Goal: Information Seeking & Learning: Learn about a topic

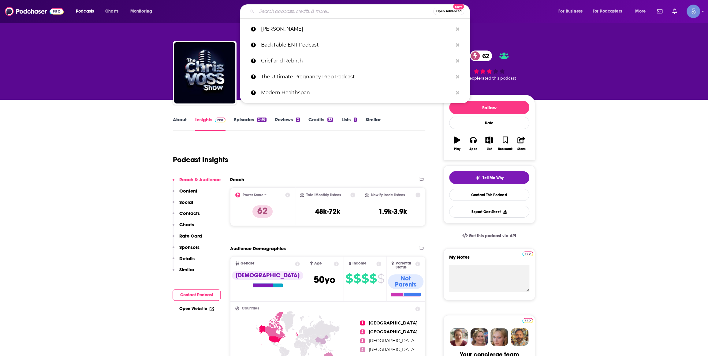
click at [284, 11] on input "Search podcasts, credits, & more..." at bounding box center [345, 11] width 177 height 10
paste input "Speak Your Mind Unapologetically Podcast"
type input "Speak Your Mind Unapologetically Podcast"
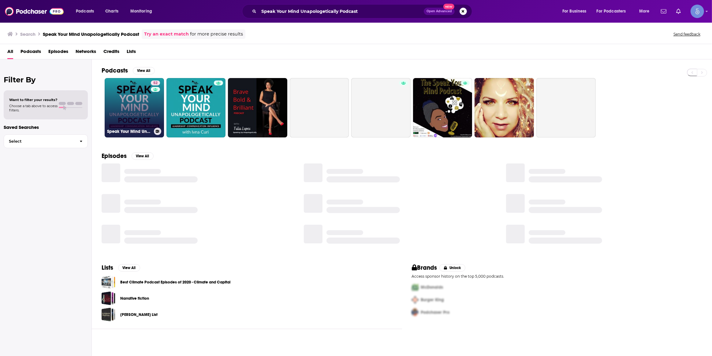
click at [147, 104] on link "52 Speak Your Mind Unapologetically Podcast" at bounding box center [134, 107] width 59 height 59
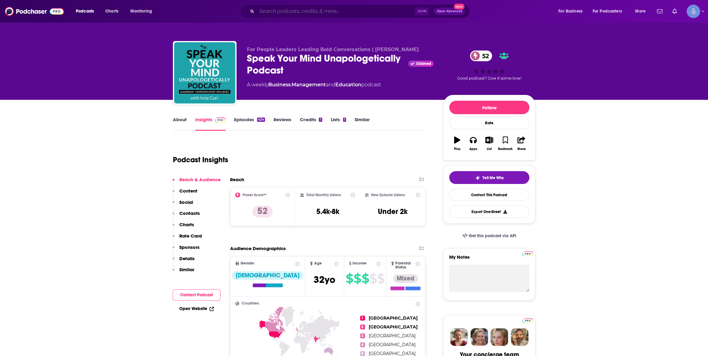
click at [276, 10] on input "Search podcasts, credits, & more..." at bounding box center [336, 11] width 158 height 10
paste input "The Tactical Leader"
type input "The Tactical Leader"
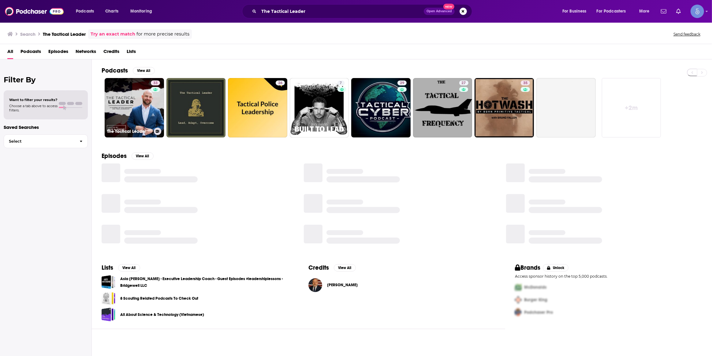
click at [145, 102] on link "33 The Tactical Leader" at bounding box center [134, 107] width 59 height 59
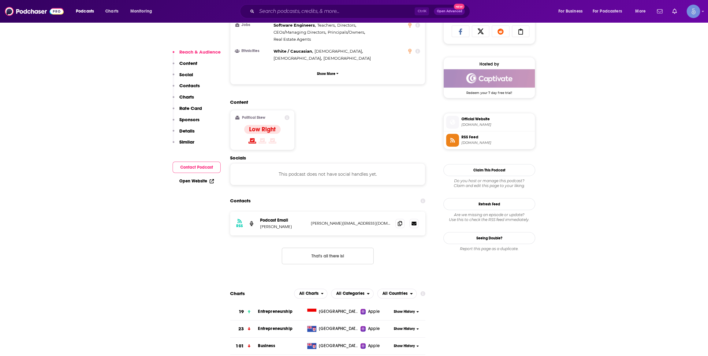
scroll to position [464, 0]
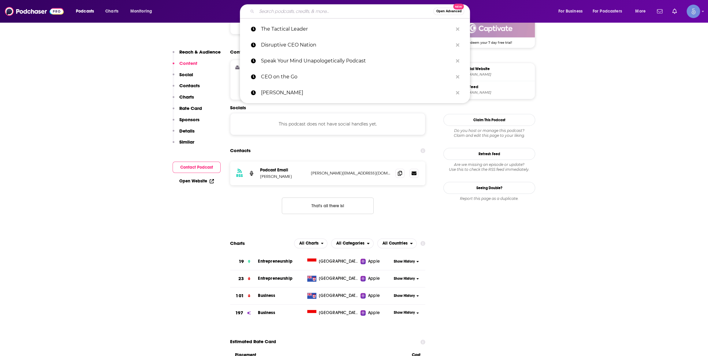
click at [268, 10] on input "Search podcasts, credits, & more..." at bounding box center [345, 11] width 177 height 10
paste input "Built Not Born"
type input "Built Not Born"
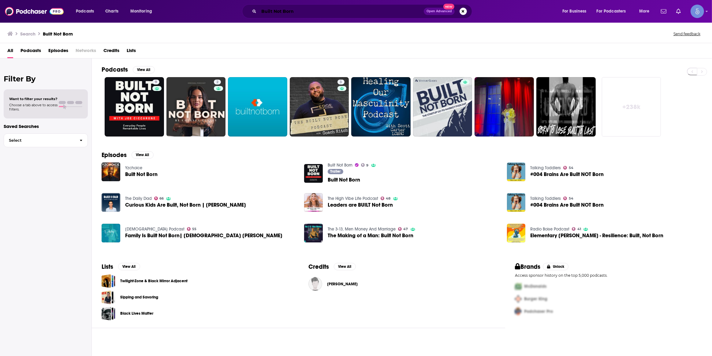
click at [303, 10] on input "Built Not Born" at bounding box center [341, 11] width 165 height 10
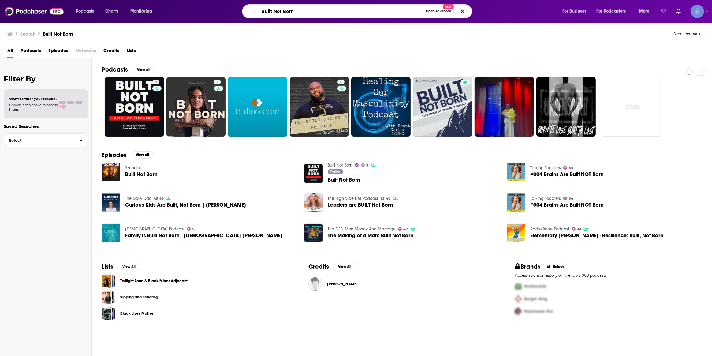
click at [303, 9] on input "Built Not Born" at bounding box center [341, 11] width 164 height 10
paste input "Living the Dream with Curveball"
type input "Living the Dream with Curveball"
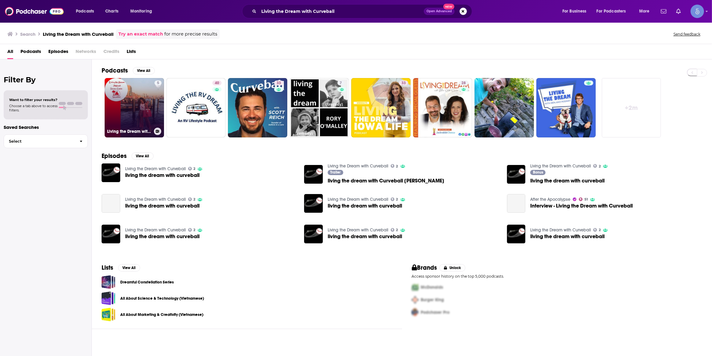
click at [130, 90] on link "5 Living the Dream with Dream Castle Vacation" at bounding box center [134, 107] width 59 height 59
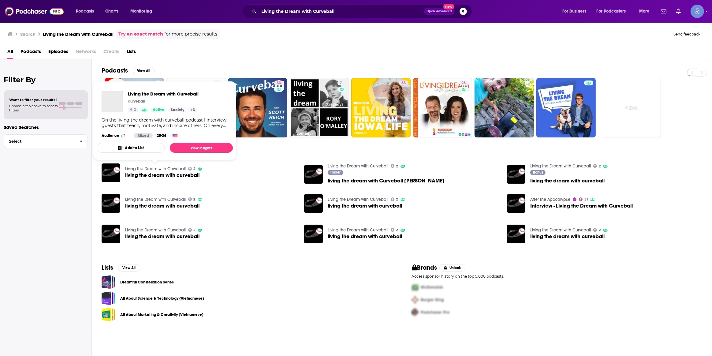
click at [168, 168] on link "Living the Dream with Curveball" at bounding box center [155, 168] width 61 height 5
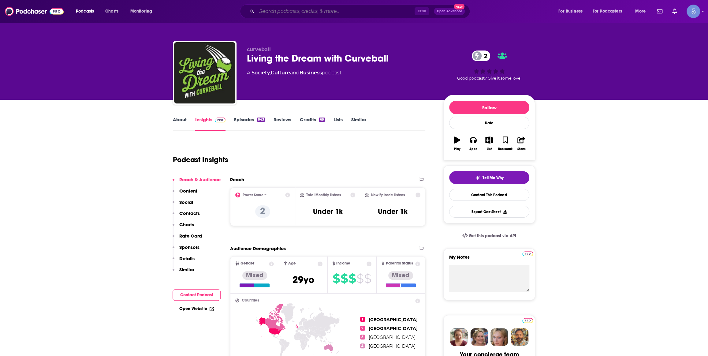
click at [316, 7] on input "Search podcasts, credits, & more..." at bounding box center [336, 11] width 158 height 10
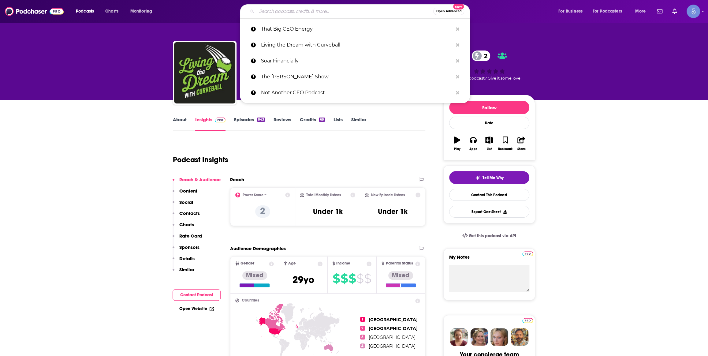
paste input "Renars Podcast"
type input "Renars Podcast"
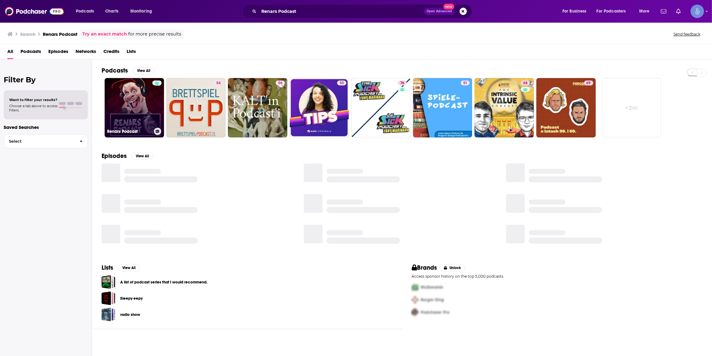
click at [131, 100] on link "Renars Podcast" at bounding box center [134, 107] width 59 height 59
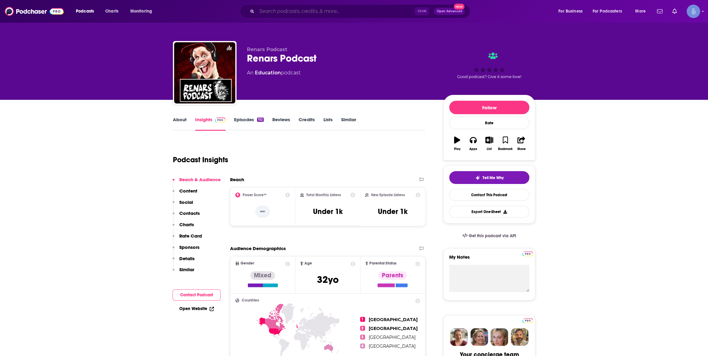
click at [330, 14] on input "Search podcasts, credits, & more..." at bounding box center [336, 11] width 158 height 10
paste input "Inspiring Possible"
type input "Inspiring Possible"
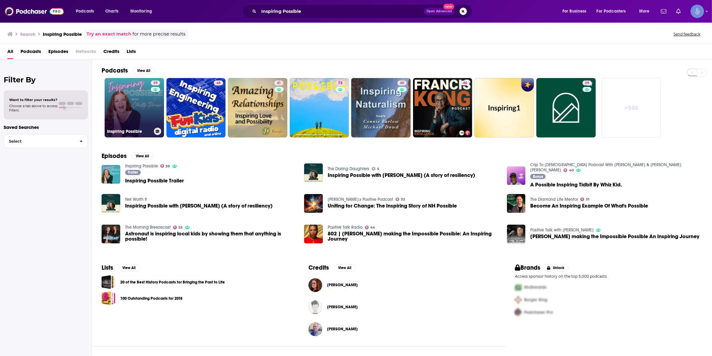
click at [122, 95] on link "39 Inspiring Possible" at bounding box center [134, 107] width 59 height 59
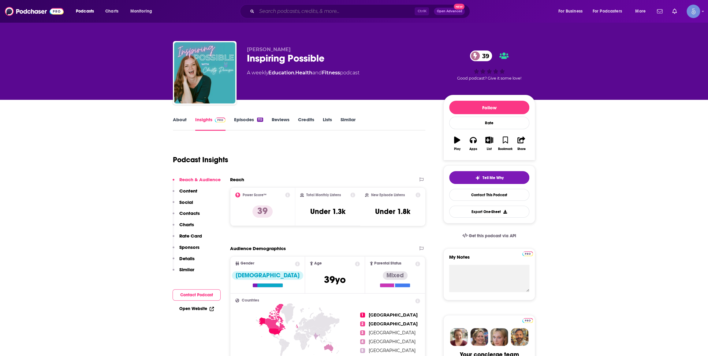
click at [302, 15] on input "Search podcasts, credits, & more..." at bounding box center [336, 11] width 158 height 10
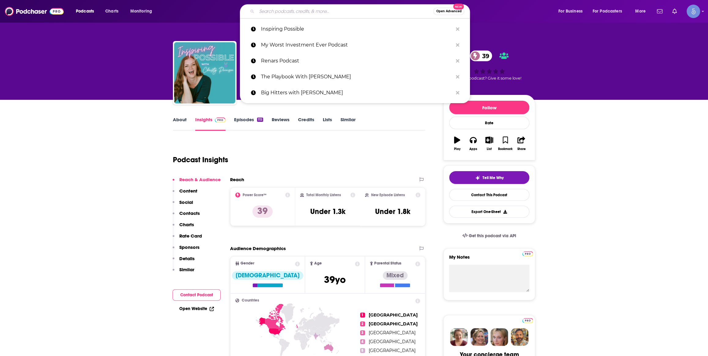
paste input "Free Like-Me"
type input "Free Like-Me"
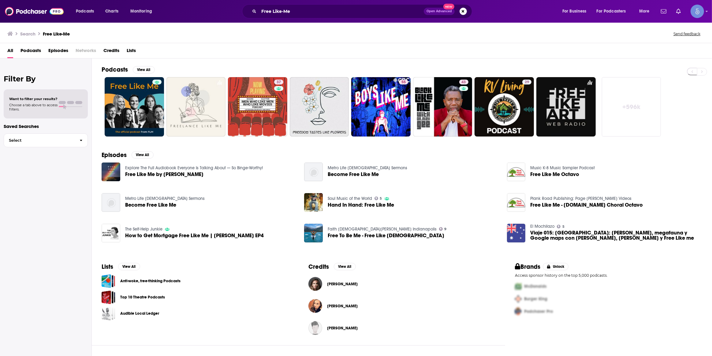
click at [624, 90] on link "+ 596k" at bounding box center [631, 106] width 59 height 59
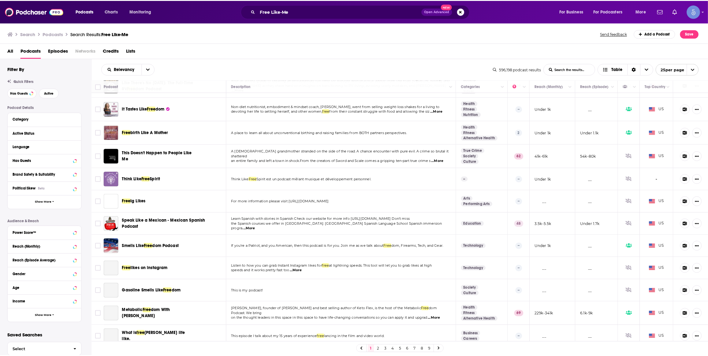
scroll to position [322, 0]
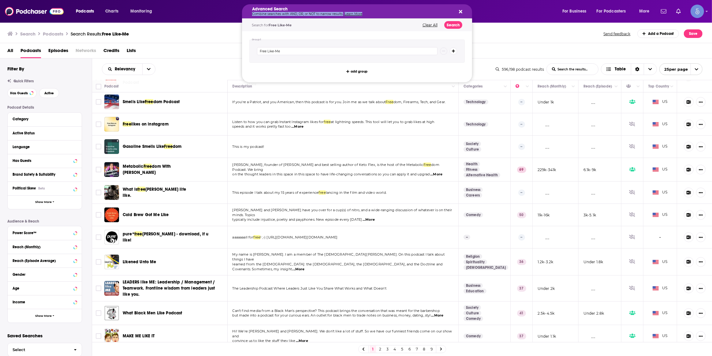
click at [302, 15] on p "Combine searches with AND, OR, or NOT to narrow results. Learn More" at bounding box center [352, 14] width 200 height 3
click at [430, 28] on div "Search for Free Like-Me Clear All Search" at bounding box center [357, 25] width 230 height 13
click at [429, 24] on button "Clear All" at bounding box center [430, 25] width 19 height 4
click at [291, 13] on p "Combine searches with AND, OR, or NOT to narrow results. Learn More" at bounding box center [352, 14] width 200 height 3
click at [466, 11] on div "Advanced Search Combine searches with AND, OR, or NOT to narrow results. Learn …" at bounding box center [357, 11] width 230 height 14
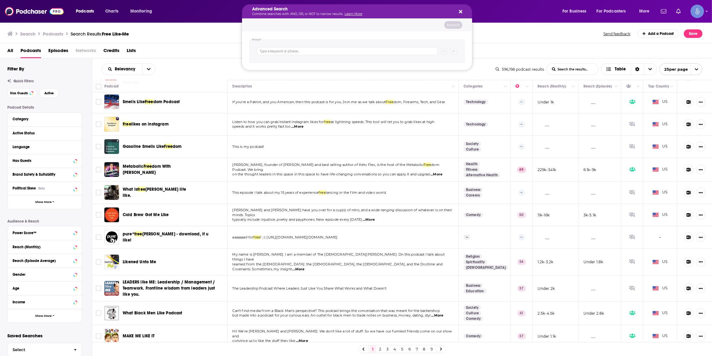
click at [459, 12] on button "Search podcasts, credits, & more..." at bounding box center [459, 11] width 5 height 5
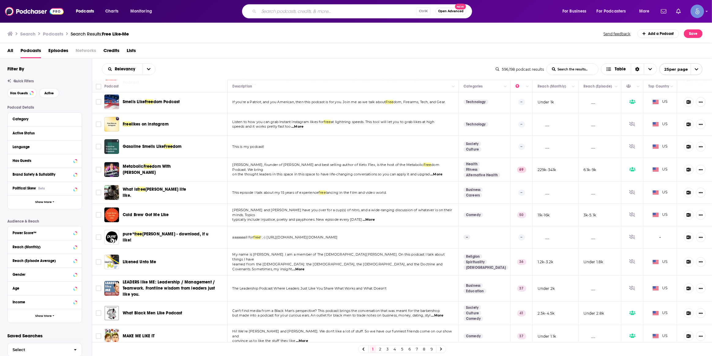
click at [315, 17] on div "Ctrl K Open Advanced New" at bounding box center [357, 11] width 230 height 14
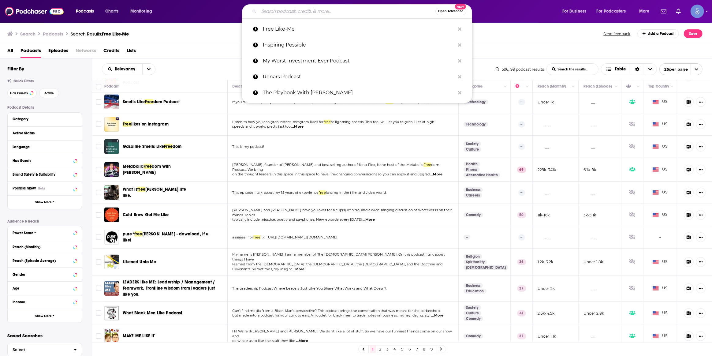
click at [315, 14] on input "Search podcasts, credits, & more..." at bounding box center [347, 11] width 177 height 10
paste input "Messy Can't Stop Her"
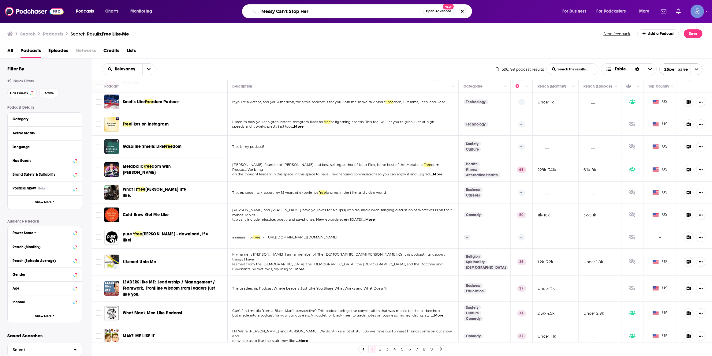
type input "Messy Can't Stop Her"
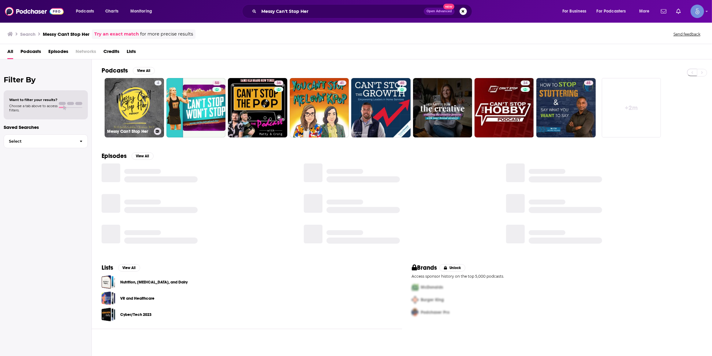
click at [141, 109] on link "4 Messy Can't Stop Her" at bounding box center [134, 107] width 59 height 59
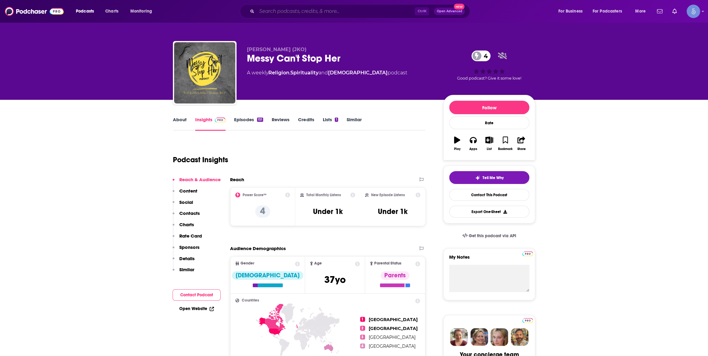
click at [306, 9] on input "Search podcasts, credits, & more..." at bounding box center [336, 11] width 158 height 10
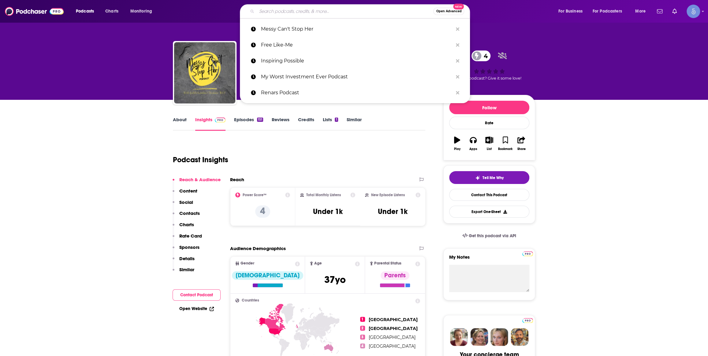
paste input "Win [DATE]"
type input "Win [DATE]"
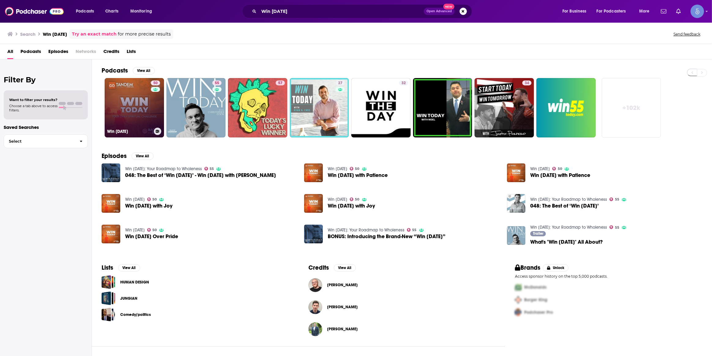
click at [146, 101] on link "50 Win [DATE]" at bounding box center [134, 107] width 59 height 59
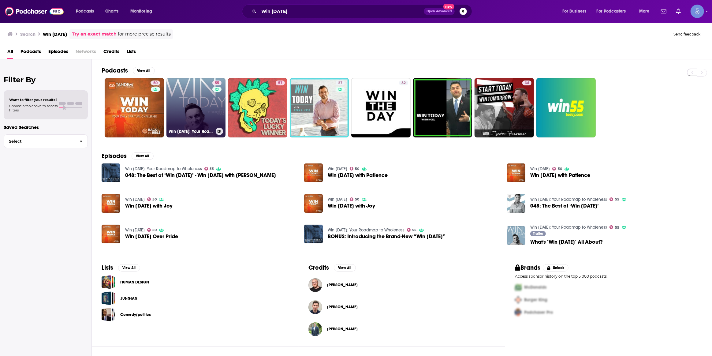
click at [189, 104] on link "55 Win [DATE]: Your Roadmap to Wholeness" at bounding box center [196, 107] width 59 height 59
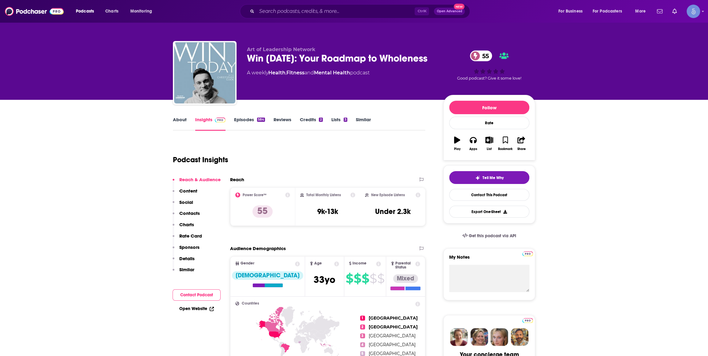
click at [181, 119] on link "About" at bounding box center [180, 124] width 14 height 14
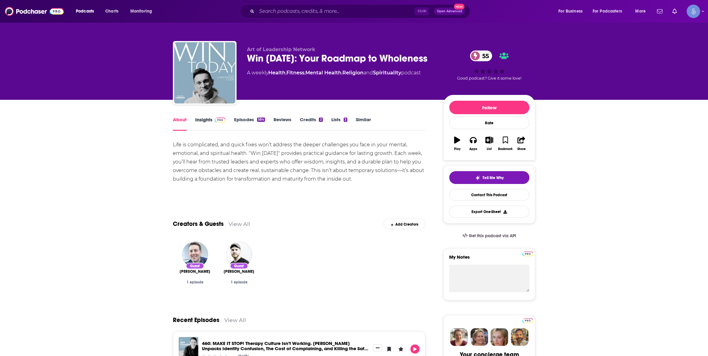
click at [233, 125] on div "Insights" at bounding box center [214, 124] width 39 height 14
click at [240, 119] on link "Episodes 584" at bounding box center [249, 124] width 31 height 14
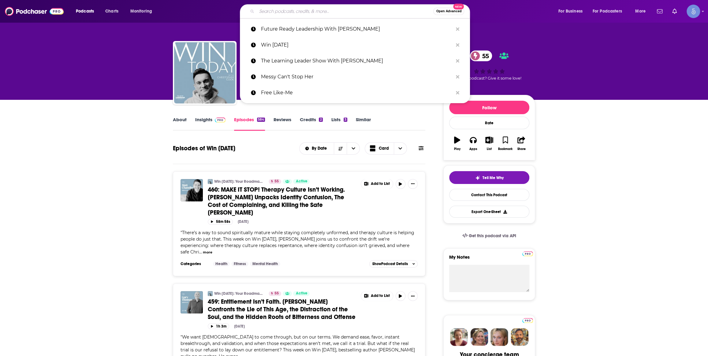
click at [321, 9] on input "Search podcasts, credits, & more..." at bounding box center [345, 11] width 177 height 10
paste input "Win [DATE]"
type input "Win [DATE]"
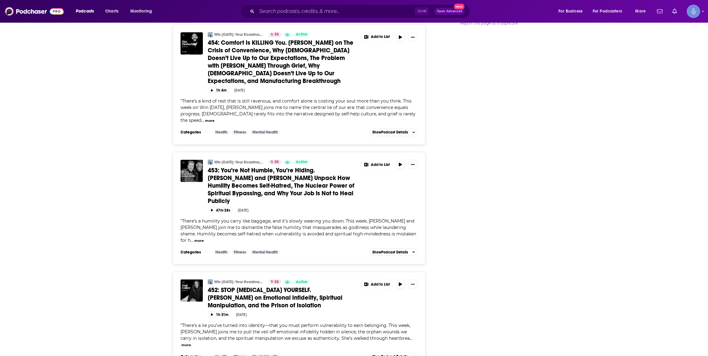
scroll to position [464, 0]
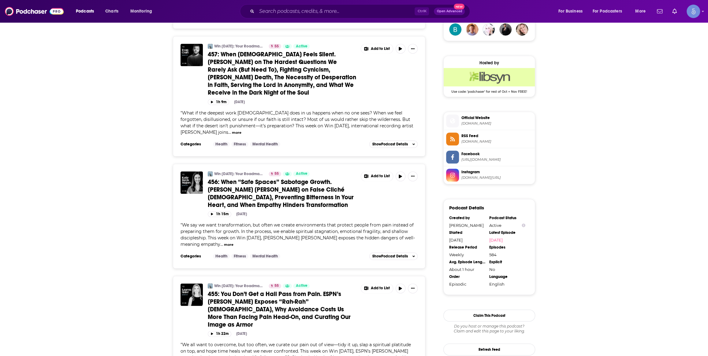
click at [312, 6] on div "Ctrl K Open Advanced New" at bounding box center [355, 11] width 230 height 14
click at [315, 6] on input "Search podcasts, credits, & more..." at bounding box center [336, 11] width 158 height 10
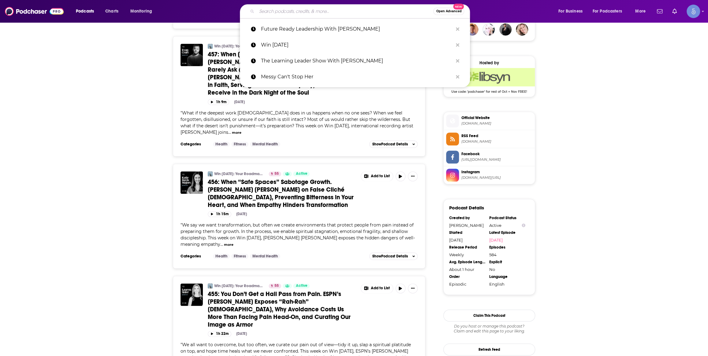
paste input "Thank You, Adversity"
type input "Thank You, Adversity"
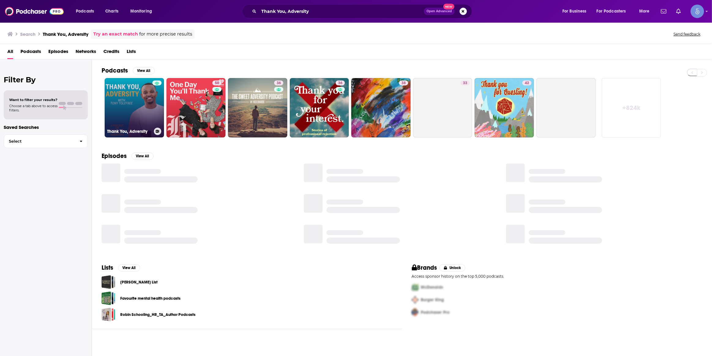
click at [134, 107] on link "Thank You, Adversity" at bounding box center [134, 107] width 59 height 59
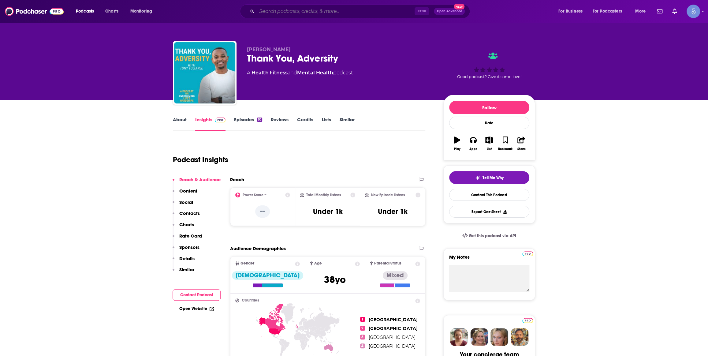
click at [360, 13] on input "Search podcasts, credits, & more..." at bounding box center [336, 11] width 158 height 10
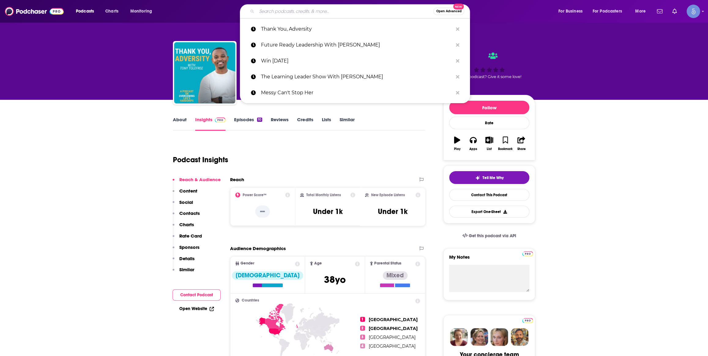
paste input "[URL][DOMAIN_NAME]"
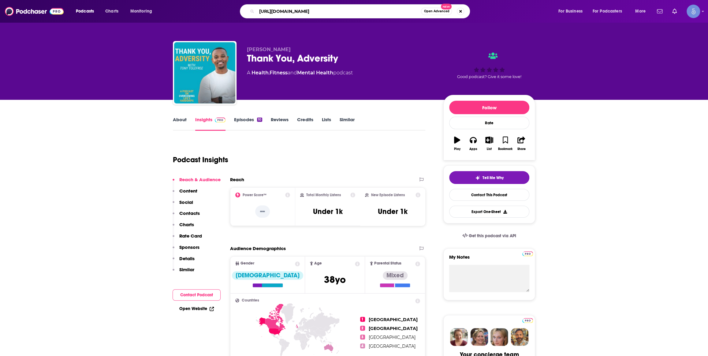
type input "[URL][DOMAIN_NAME]"
click at [332, 21] on div "Podcasts Charts Monitoring [URL][DOMAIN_NAME] Open Advanced New For Business Fo…" at bounding box center [354, 11] width 708 height 23
click at [340, 13] on input "[URL][DOMAIN_NAME]" at bounding box center [339, 11] width 164 height 10
click at [342, 13] on input "[URL][DOMAIN_NAME]" at bounding box center [339, 11] width 164 height 10
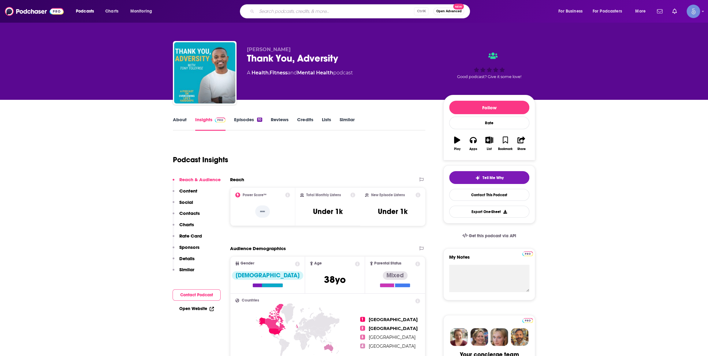
click at [322, 17] on div "Ctrl K Open Advanced New" at bounding box center [355, 11] width 230 height 14
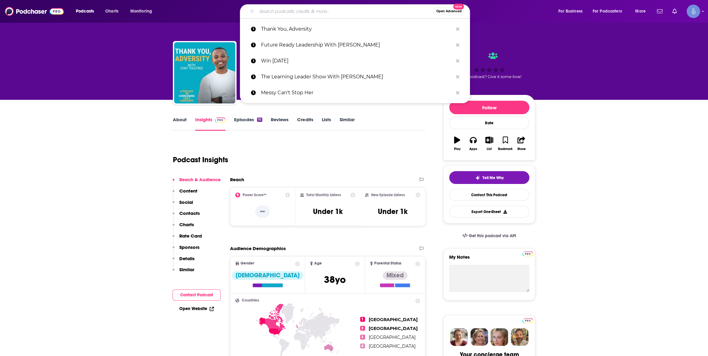
click at [321, 13] on input "Search podcasts, credits, & more..." at bounding box center [345, 11] width 177 height 10
paste input "Always Better than [DATE]"
type input "Always Better than [DATE]"
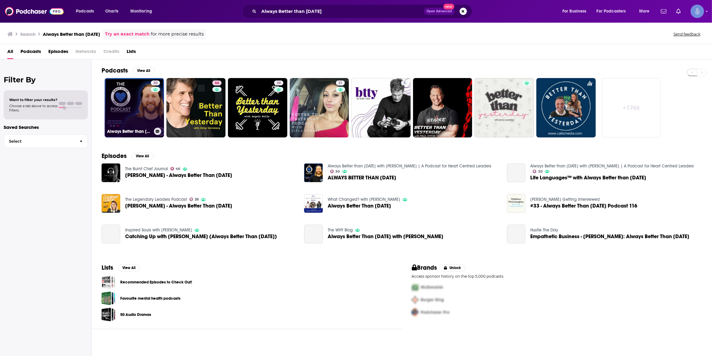
click at [144, 103] on link "30 Always Better than [DATE] with [PERSON_NAME] | A Podcast for Heart Centred L…" at bounding box center [134, 107] width 59 height 59
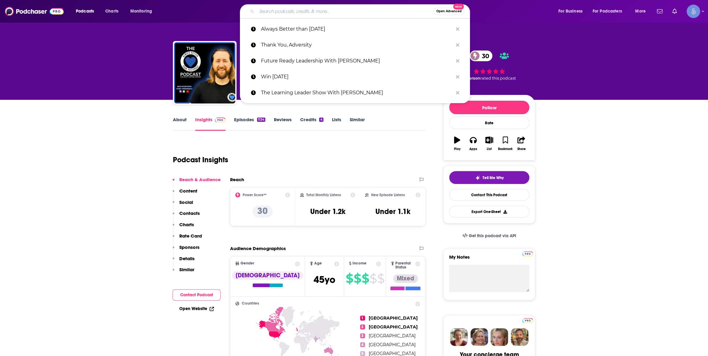
click at [299, 13] on input "Search podcasts, credits, & more..." at bounding box center [345, 11] width 177 height 10
paste input "Crafting a Meaningful Life with [PERSON_NAME]"
type input "Crafting a Meaningful Life with [PERSON_NAME]"
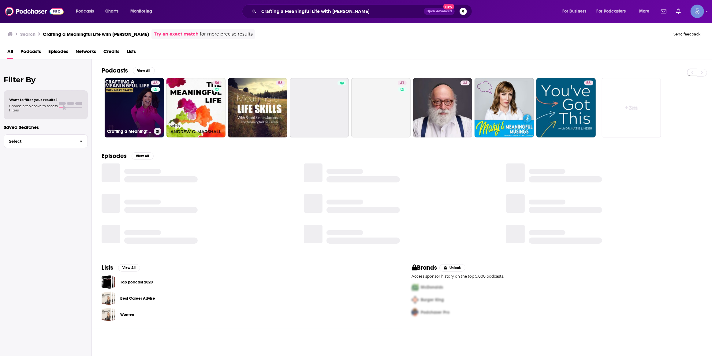
click at [146, 111] on link "43 Crafting a Meaningful Life with [PERSON_NAME]" at bounding box center [134, 107] width 59 height 59
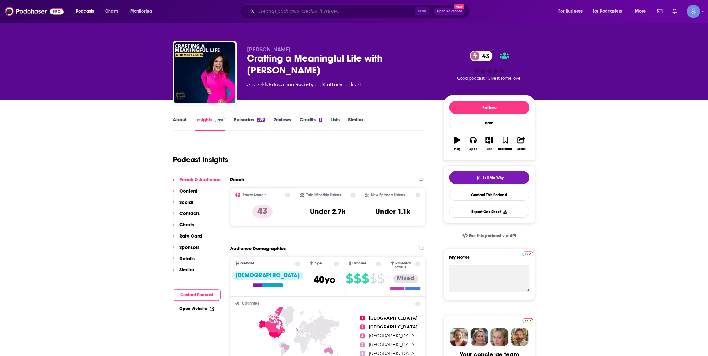
click at [283, 9] on input "Search podcasts, credits, & more..." at bounding box center [336, 11] width 158 height 10
paste input "Point Of Impact With [PERSON_NAME]"
type input "Point Of Impact With [PERSON_NAME]"
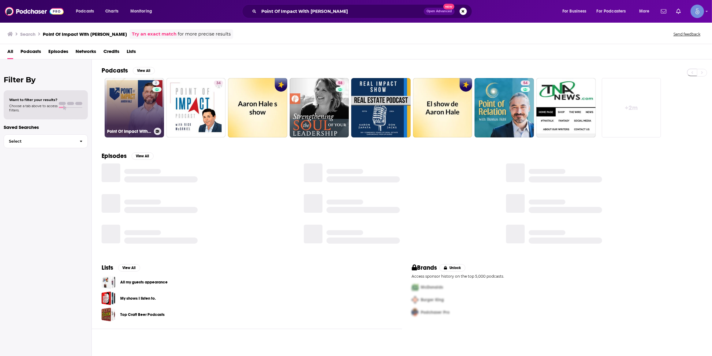
click at [145, 116] on link "2 Point Of Impact With [PERSON_NAME]" at bounding box center [134, 107] width 59 height 59
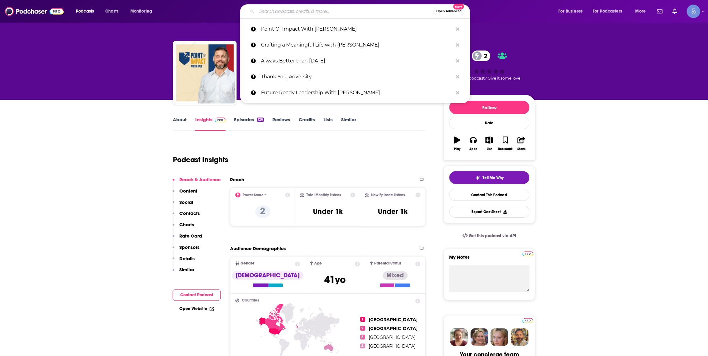
click at [287, 7] on input "Search podcasts, credits, & more..." at bounding box center [345, 11] width 177 height 10
paste input "Challenges That Change Us"
type input "Challenges That Change Us"
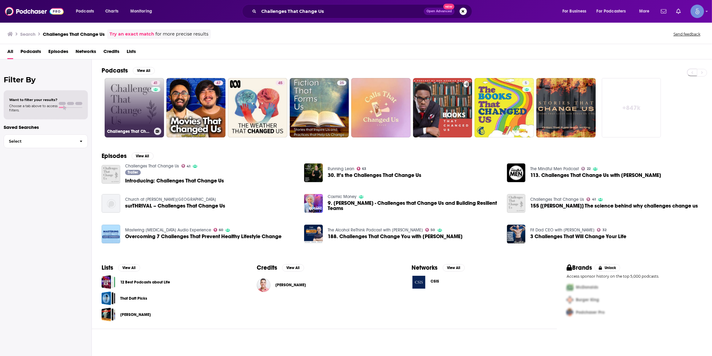
click at [148, 98] on link "41 Challenges That Change Us" at bounding box center [134, 107] width 59 height 59
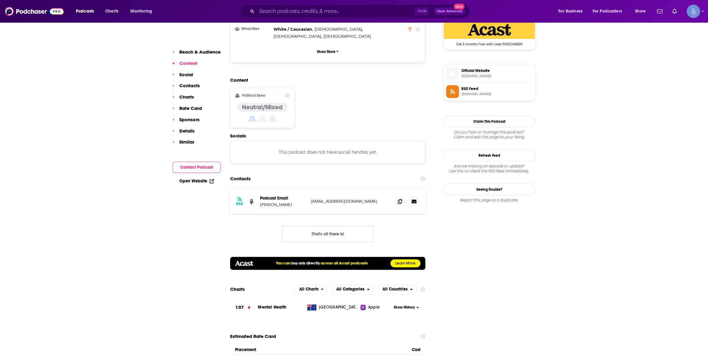
scroll to position [464, 0]
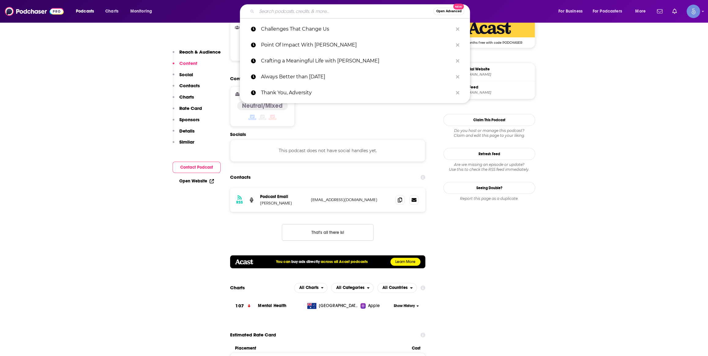
click at [275, 10] on input "Search podcasts, credits, & more..." at bounding box center [345, 11] width 177 height 10
paste input "The Inspired Choice"
type input "The Inspired Choice"
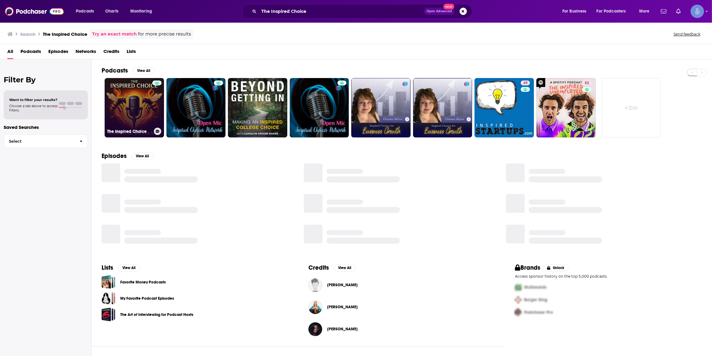
click at [152, 99] on link "The Inspired Choice" at bounding box center [134, 107] width 59 height 59
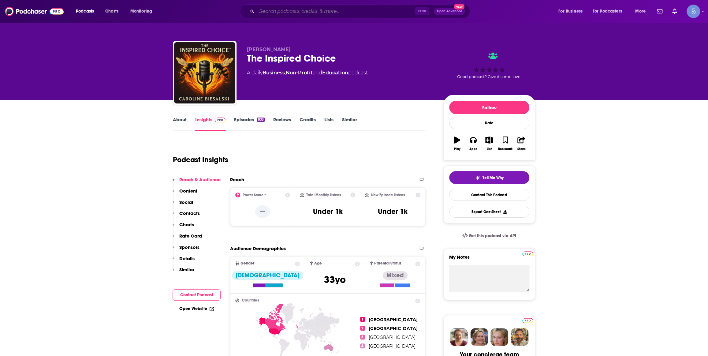
click at [307, 12] on input "Search podcasts, credits, & more..." at bounding box center [336, 11] width 158 height 10
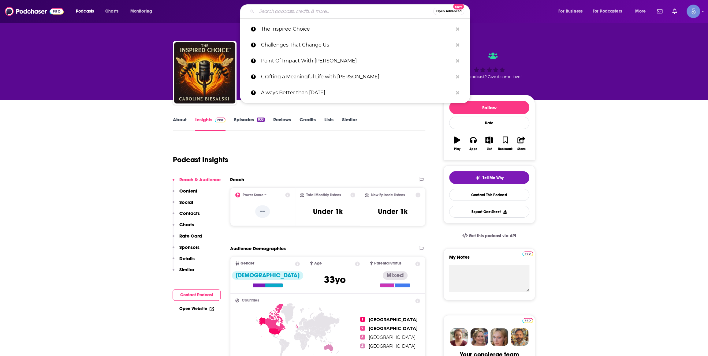
paste input "I Never Knew"
type input "I Never Knew"
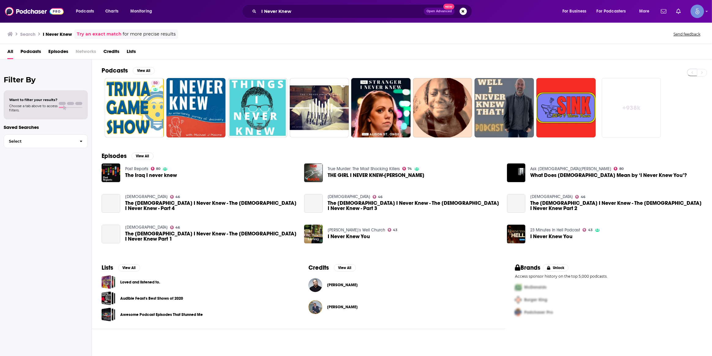
click at [628, 117] on link "+ 938k" at bounding box center [631, 107] width 59 height 59
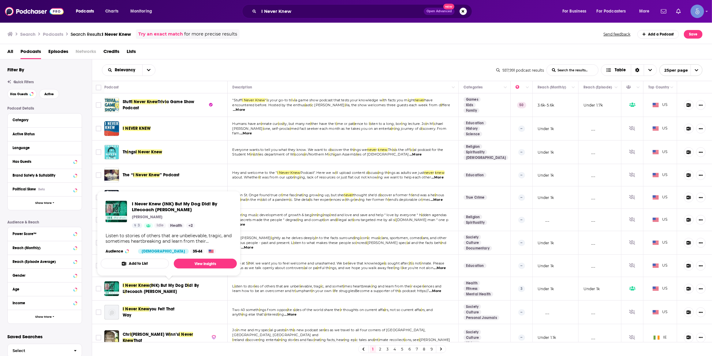
click at [160, 290] on span "fecoach [PERSON_NAME]" at bounding box center [151, 291] width 51 height 5
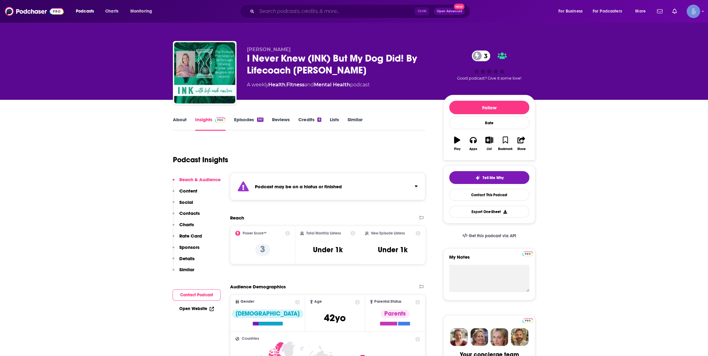
click at [314, 9] on input "Search podcasts, credits, & more..." at bounding box center [336, 11] width 158 height 10
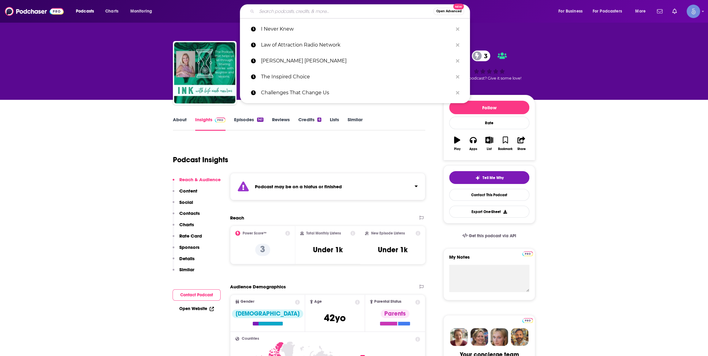
paste input "The Relentless Pursuit Podcast"
type input "The Relentless Pursuit Podcast"
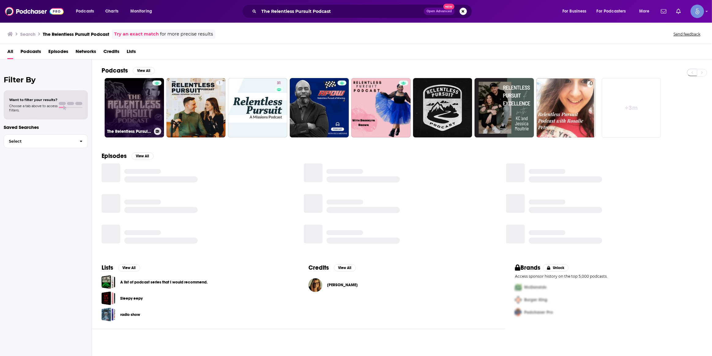
click at [149, 107] on link "The Relentless Pursuit Podcast" at bounding box center [134, 107] width 59 height 59
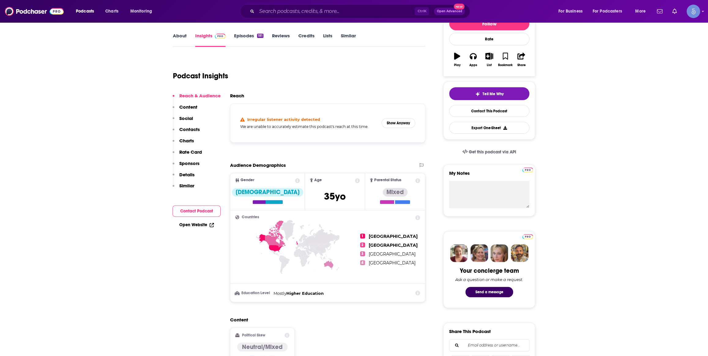
scroll to position [92, 0]
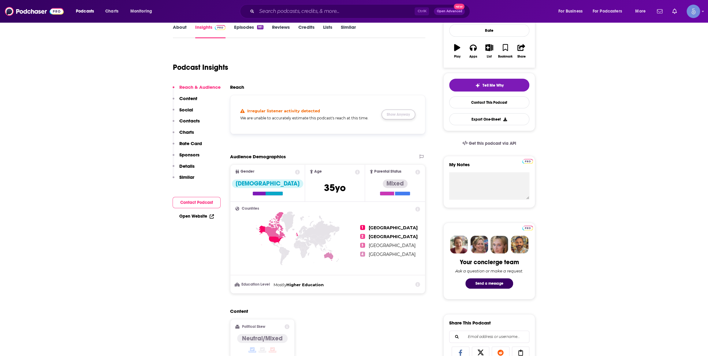
click at [408, 115] on button "Show Anyway" at bounding box center [399, 115] width 34 height 10
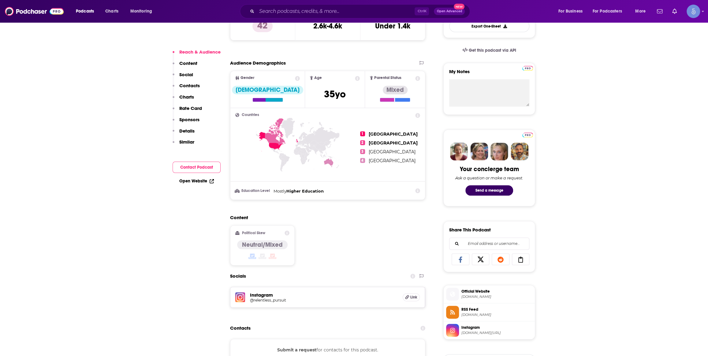
scroll to position [278, 0]
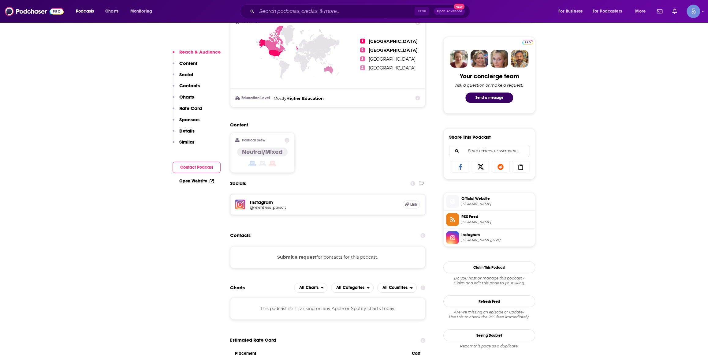
drag, startPoint x: 341, startPoint y: 21, endPoint x: 346, endPoint y: 11, distance: 11.1
click at [342, 21] on div "Podcasts Charts Monitoring Ctrl K Open Advanced New For Business For Podcasters…" at bounding box center [354, 11] width 708 height 23
click at [347, 9] on input "Search podcasts, credits, & more..." at bounding box center [336, 11] width 158 height 10
paste input "Run Your Life Show With [PERSON_NAME]"
type input "Run Your Life Show With [PERSON_NAME]"
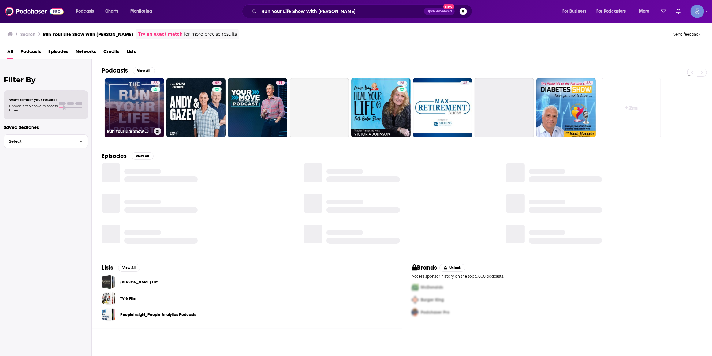
click at [152, 111] on div "38" at bounding box center [156, 104] width 11 height 47
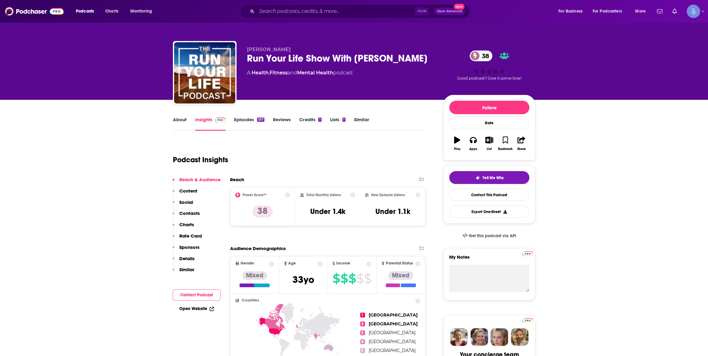
drag, startPoint x: 324, startPoint y: 18, endPoint x: 330, endPoint y: 12, distance: 8.0
click at [325, 16] on div "Ctrl K Open Advanced New" at bounding box center [355, 11] width 230 height 14
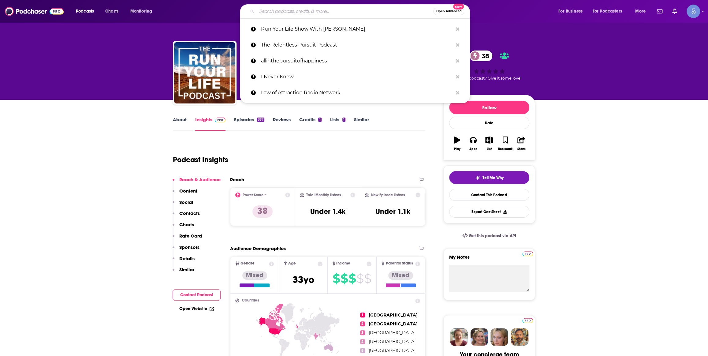
click at [330, 12] on input "Search podcasts, credits, & more..." at bounding box center [345, 11] width 177 height 10
paste input "Blue Grit Radio"
type input "Blue Grit Radio"
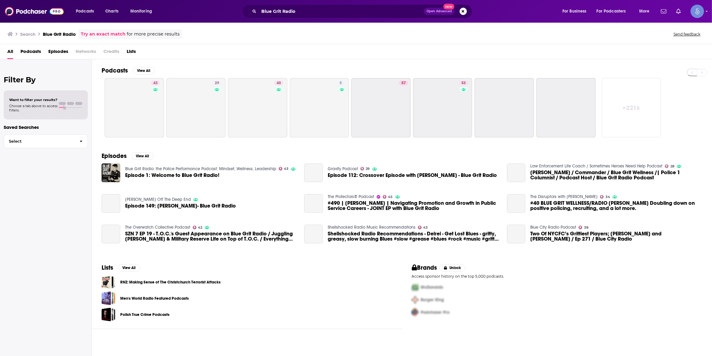
click at [296, 3] on div "Podcasts Charts Monitoring Blue Grit Radio Open Advanced New For Business For P…" at bounding box center [356, 11] width 712 height 23
click at [299, 9] on input "Blue Grit Radio" at bounding box center [341, 11] width 165 height 10
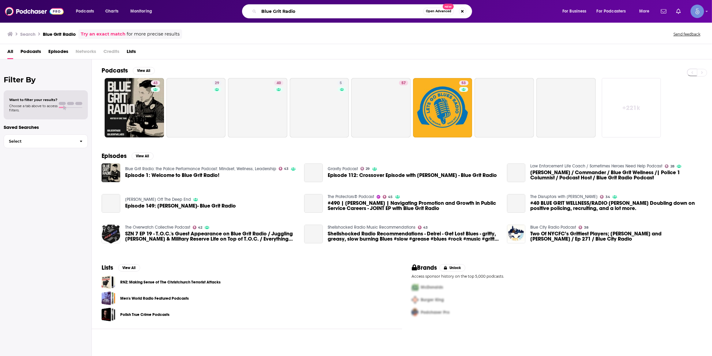
click at [299, 9] on input "Blue Grit Radio" at bounding box center [341, 11] width 164 height 10
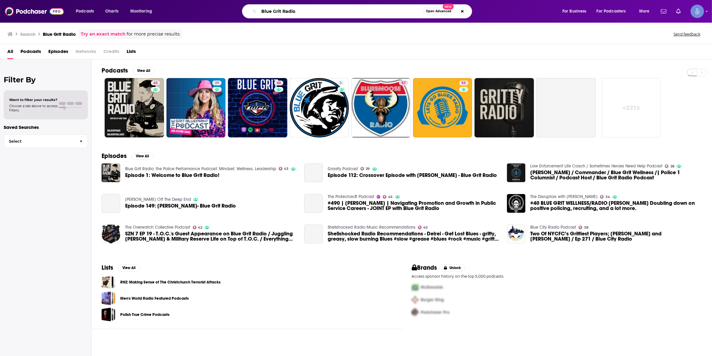
click at [299, 9] on input "Blue Grit Radio" at bounding box center [341, 11] width 164 height 10
paste input "WIL Talk (Women in Leadership Talk)"
type input "WIL Talk (Women in Leadership Talk)"
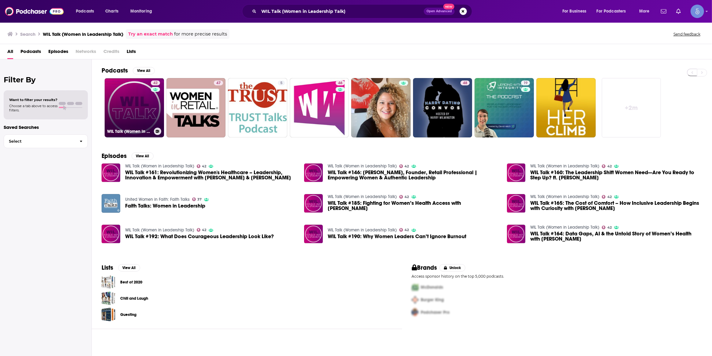
click at [138, 99] on link "42 WIL Talk (Women in Leadership Talk)" at bounding box center [134, 107] width 59 height 59
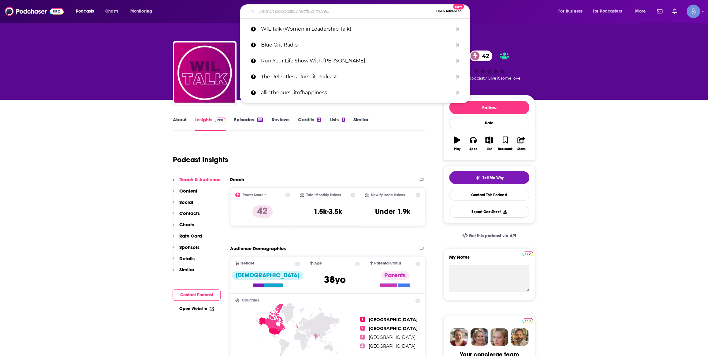
click at [317, 8] on input "Search podcasts, credits, & more..." at bounding box center [345, 11] width 177 height 10
paste input "Notes From The Mindful Inner Journey"
type input "Notes From The Mindful Inner Journey"
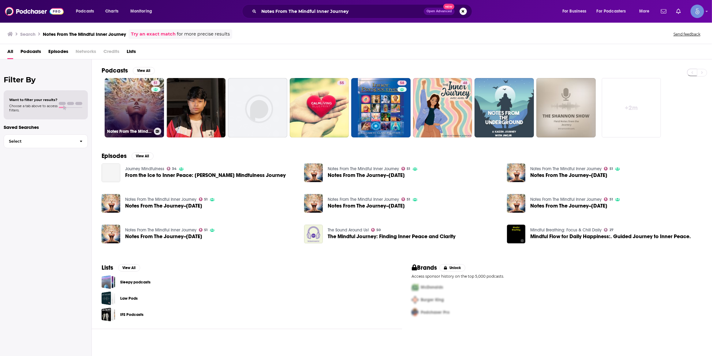
click at [139, 113] on link "51 Notes From The Mindful Inner Journey" at bounding box center [134, 107] width 59 height 59
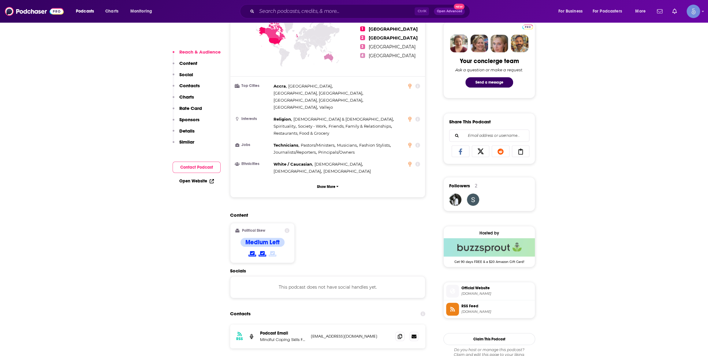
scroll to position [371, 0]
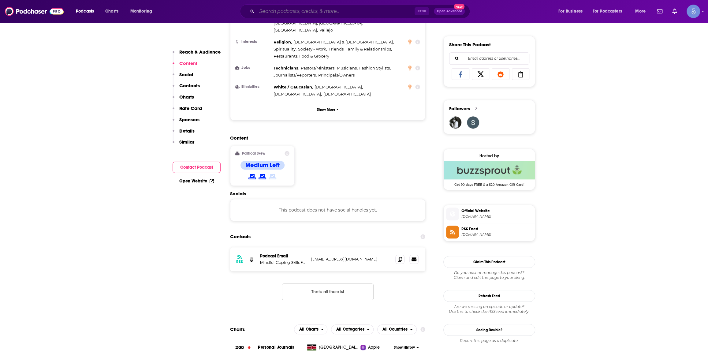
click at [309, 7] on input "Search podcasts, credits, & more..." at bounding box center [336, 11] width 158 height 10
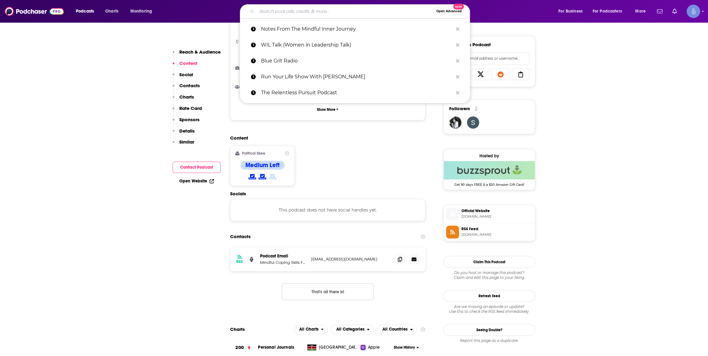
paste input "ImperfectlyPerfect Podcast"
type input "ImperfectlyPerfect Podcast"
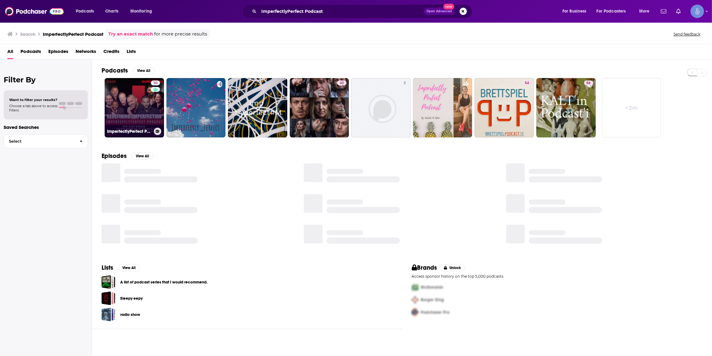
click at [140, 108] on link "30 ImperfectlyPerfect Podcast" at bounding box center [134, 107] width 59 height 59
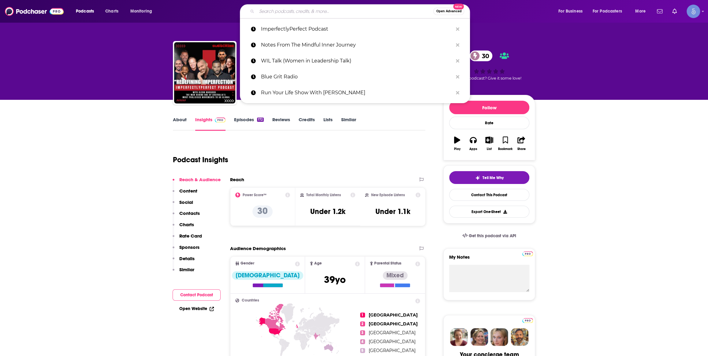
click at [301, 13] on input "Search podcasts, credits, & more..." at bounding box center [345, 11] width 177 height 10
paste input "Victim to Victory: Triumph Over Tragedy"
type input "Victim to Victory: Triumph Over Tragedy"
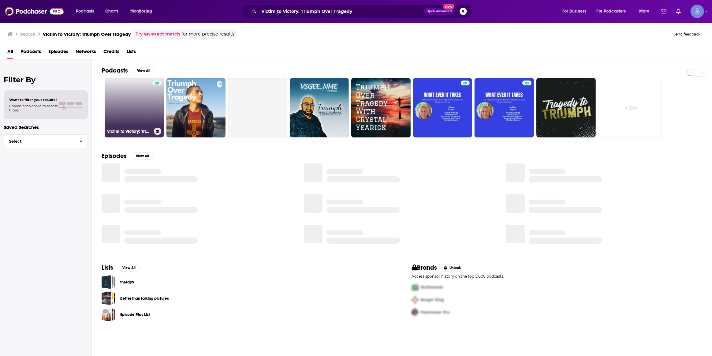
click at [152, 117] on link "Victim to Victory: Triumph Over Tragedy" at bounding box center [134, 107] width 59 height 59
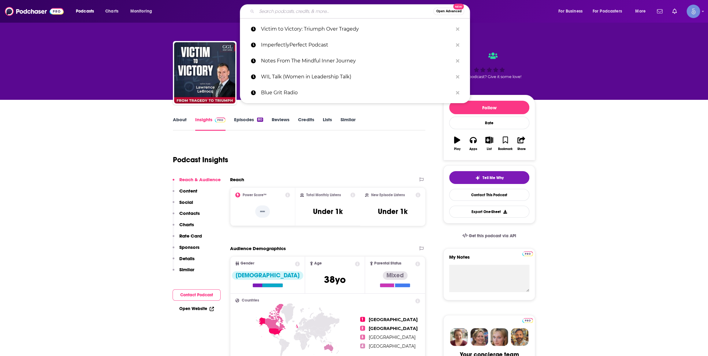
click at [320, 14] on input "Search podcasts, credits, & more..." at bounding box center [345, 11] width 177 height 10
paste input "Heal Within with [PERSON_NAME]"
type input "Heal Within with [PERSON_NAME]"
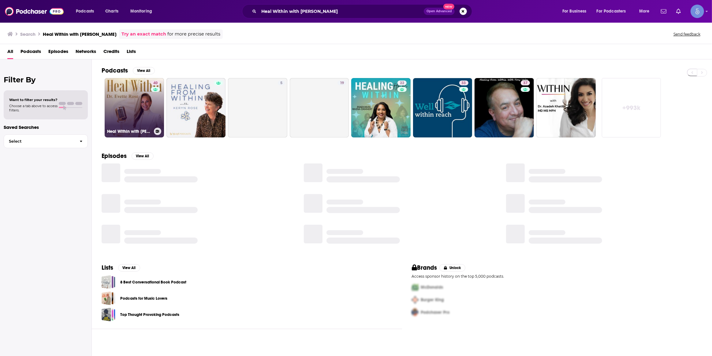
click at [139, 104] on link "40 Heal Within with [PERSON_NAME]" at bounding box center [134, 107] width 59 height 59
